Goal: Transaction & Acquisition: Obtain resource

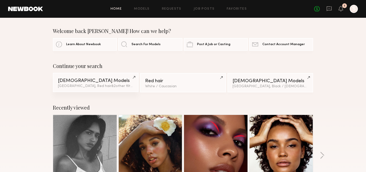
click at [107, 82] on div "Female Models" at bounding box center [96, 81] width 76 height 5
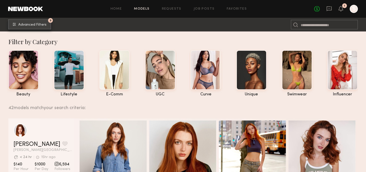
click at [31, 22] on button "5 Advanced Filters" at bounding box center [29, 24] width 43 height 10
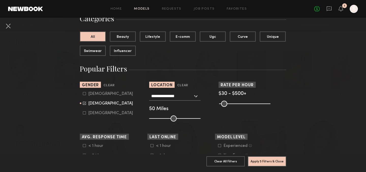
scroll to position [49, 0]
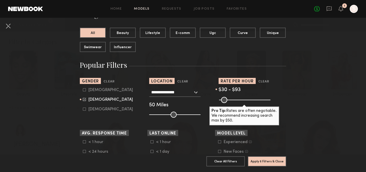
drag, startPoint x: 268, startPoint y: 99, endPoint x: 228, endPoint y: 99, distance: 39.4
type input "**"
click at [228, 99] on input "range" at bounding box center [244, 100] width 51 height 6
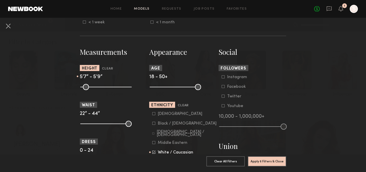
scroll to position [198, 0]
click at [199, 87] on input "range" at bounding box center [175, 87] width 51 height 6
click at [154, 152] on icon at bounding box center [153, 151] width 3 height 3
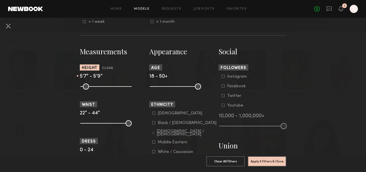
drag, startPoint x: 109, startPoint y: 87, endPoint x: 114, endPoint y: 87, distance: 4.8
type input "**"
click at [114, 87] on input "range" at bounding box center [105, 87] width 51 height 6
drag, startPoint x: 105, startPoint y: 87, endPoint x: 92, endPoint y: 88, distance: 13.8
click at [92, 88] on input "range" at bounding box center [105, 87] width 51 height 6
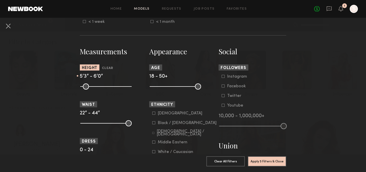
drag, startPoint x: 90, startPoint y: 88, endPoint x: 102, endPoint y: 89, distance: 11.7
type input "**"
click at [102, 89] on input "range" at bounding box center [105, 87] width 51 height 6
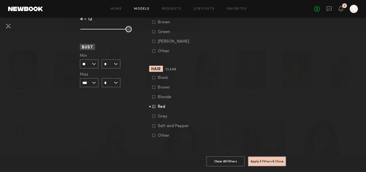
scroll to position [403, 0]
click at [154, 106] on icon at bounding box center [153, 106] width 3 height 3
click at [269, 163] on button "Apply 4 Filters & Close" at bounding box center [267, 161] width 38 height 10
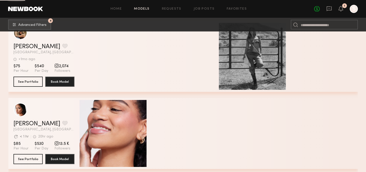
scroll to position [1596, 0]
